Goal: Transaction & Acquisition: Obtain resource

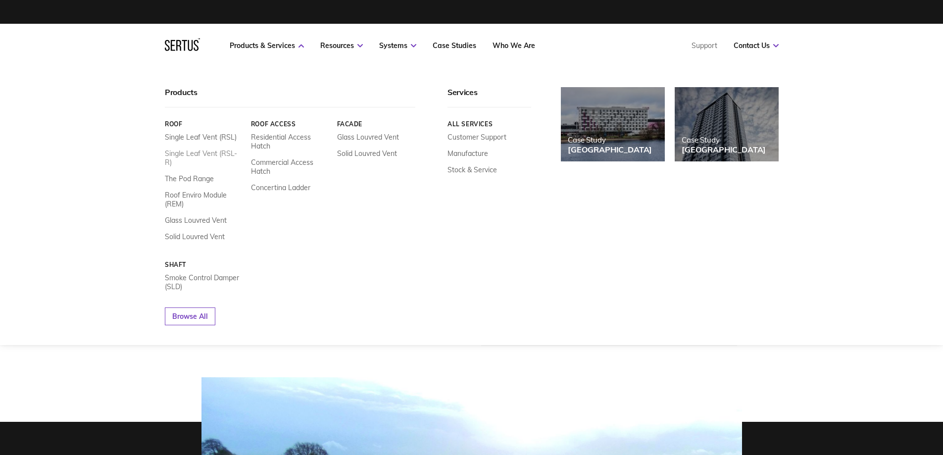
click at [208, 152] on link "Single Leaf Vent (RSL-R)" at bounding box center [204, 158] width 79 height 18
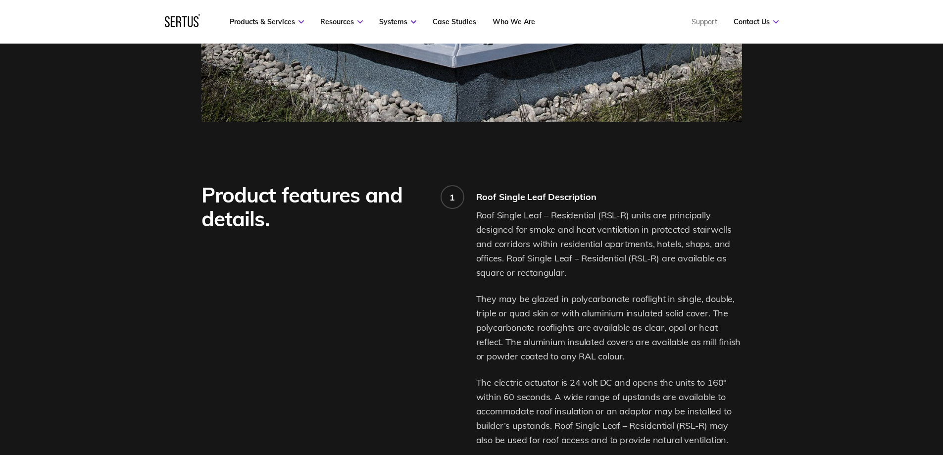
scroll to position [792, 0]
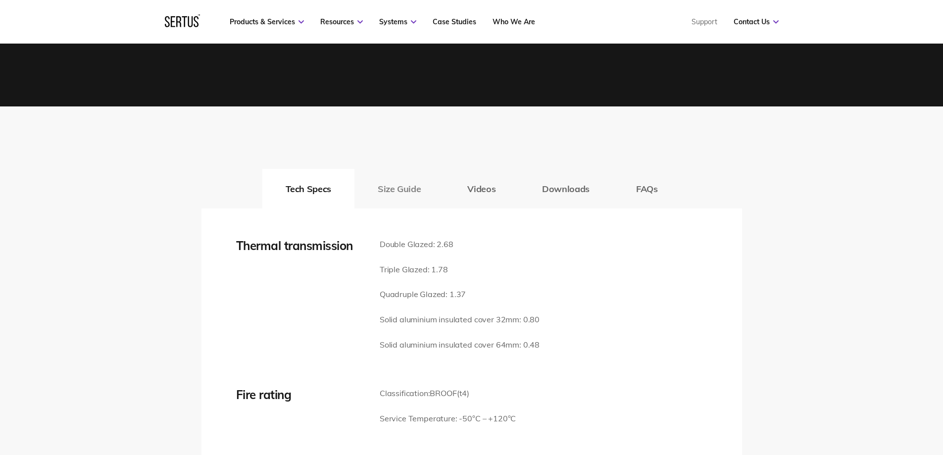
click at [410, 188] on button "Size Guide" at bounding box center [399, 189] width 90 height 40
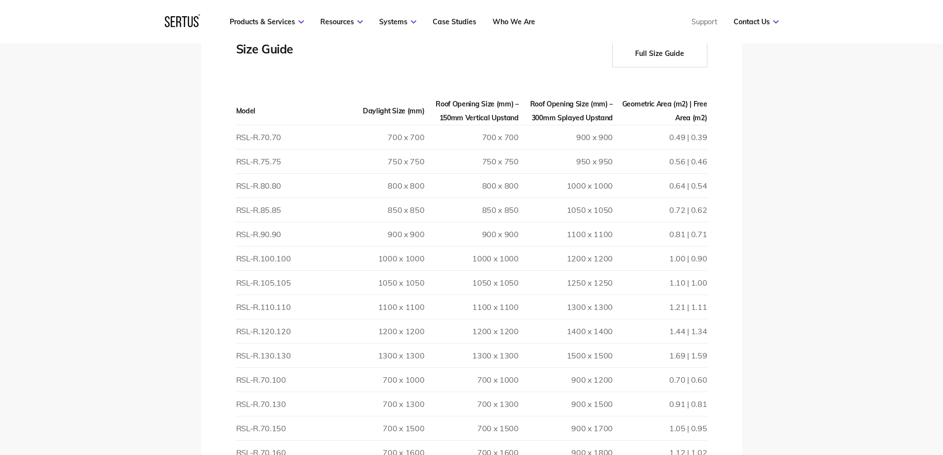
scroll to position [1435, 0]
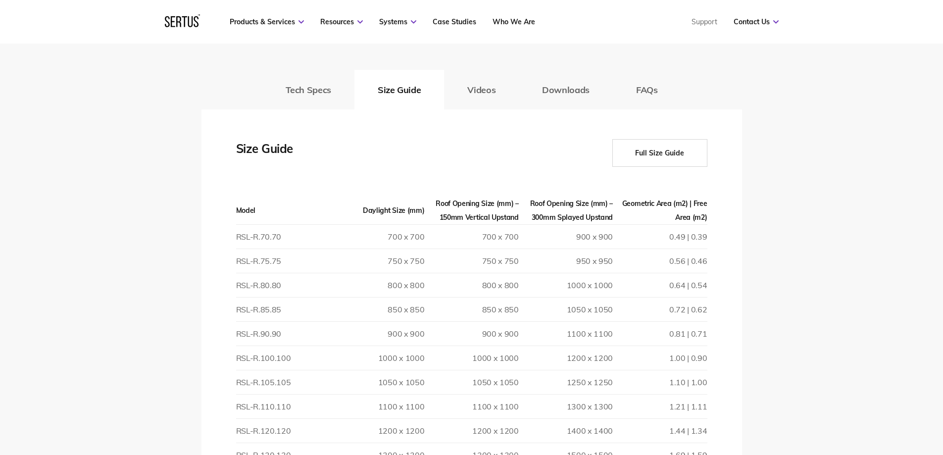
click at [653, 153] on button "Full Size Guide" at bounding box center [659, 153] width 95 height 28
click at [581, 86] on button "Downloads" at bounding box center [566, 90] width 94 height 40
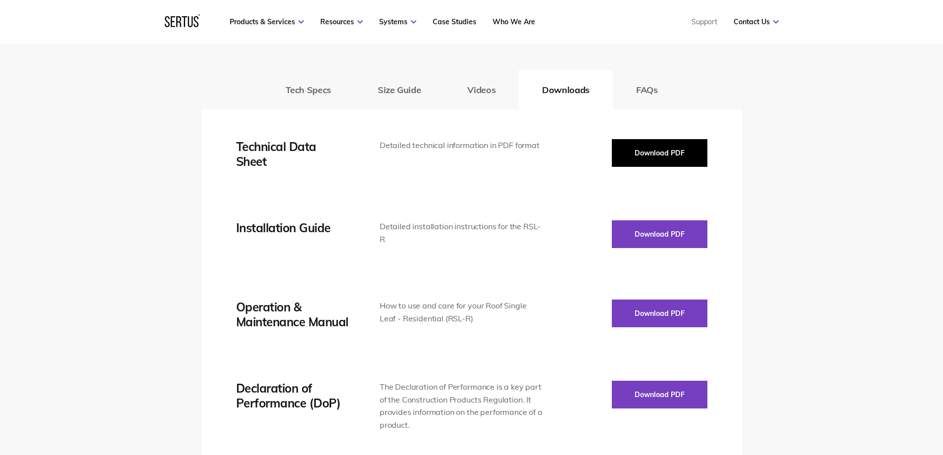
click at [638, 155] on button "Download PDF" at bounding box center [660, 153] width 96 height 28
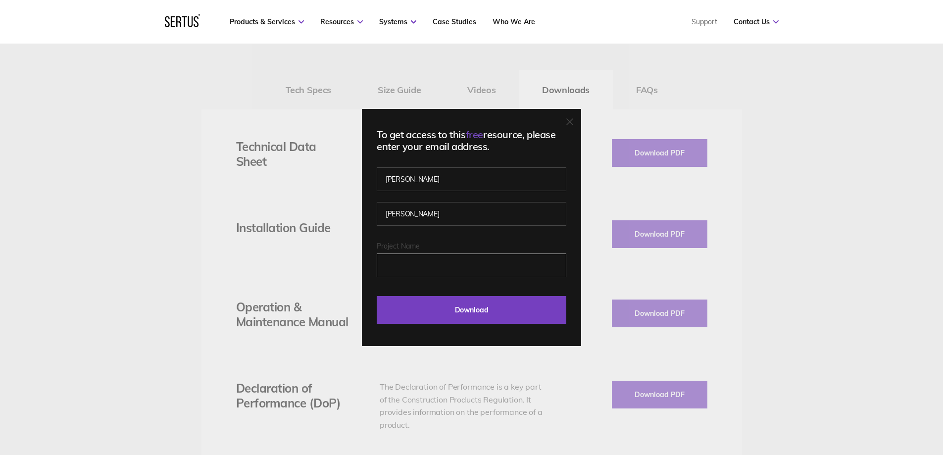
click at [421, 262] on input "Project Name" at bounding box center [472, 265] width 190 height 24
type input "Cavendish Mews"
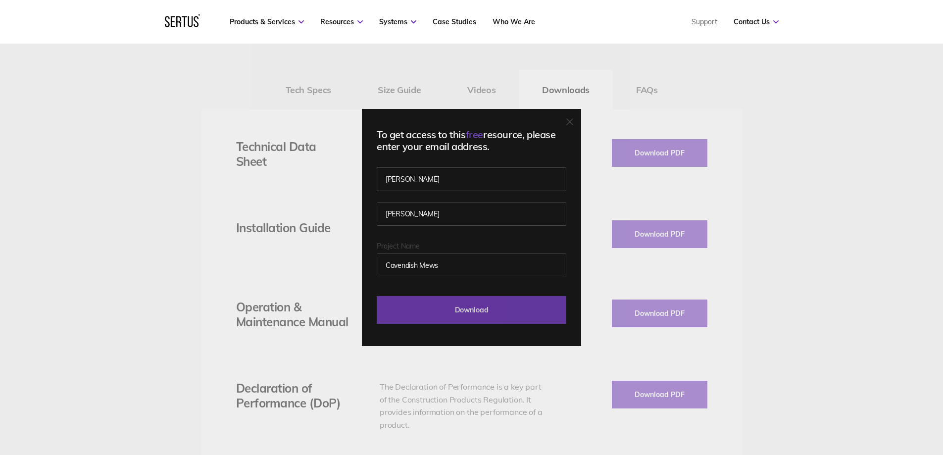
click at [446, 311] on input "Download" at bounding box center [472, 310] width 190 height 28
